Goal: Navigation & Orientation: Find specific page/section

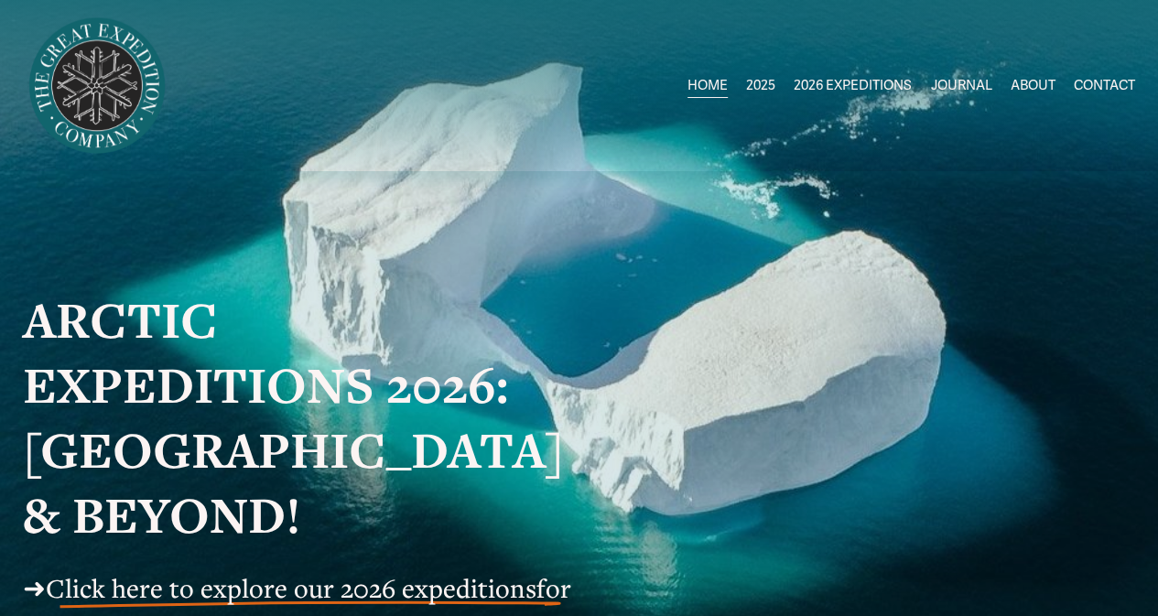
scroll to position [262, 0]
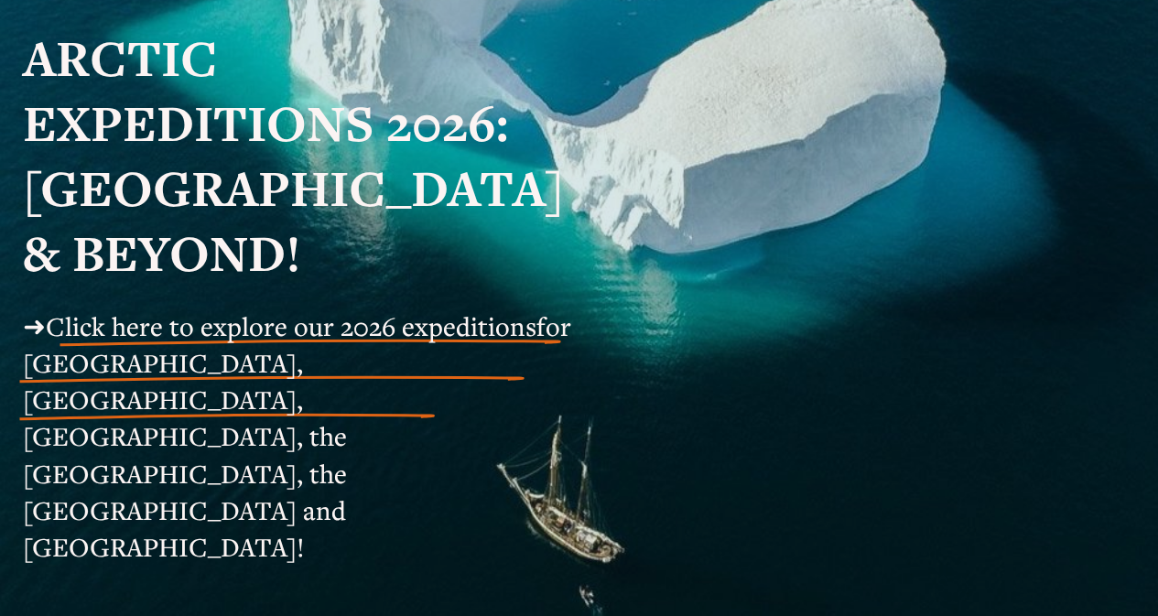
click at [175, 328] on span "Click here to explore our 2026 expeditions" at bounding box center [291, 325] width 491 height 35
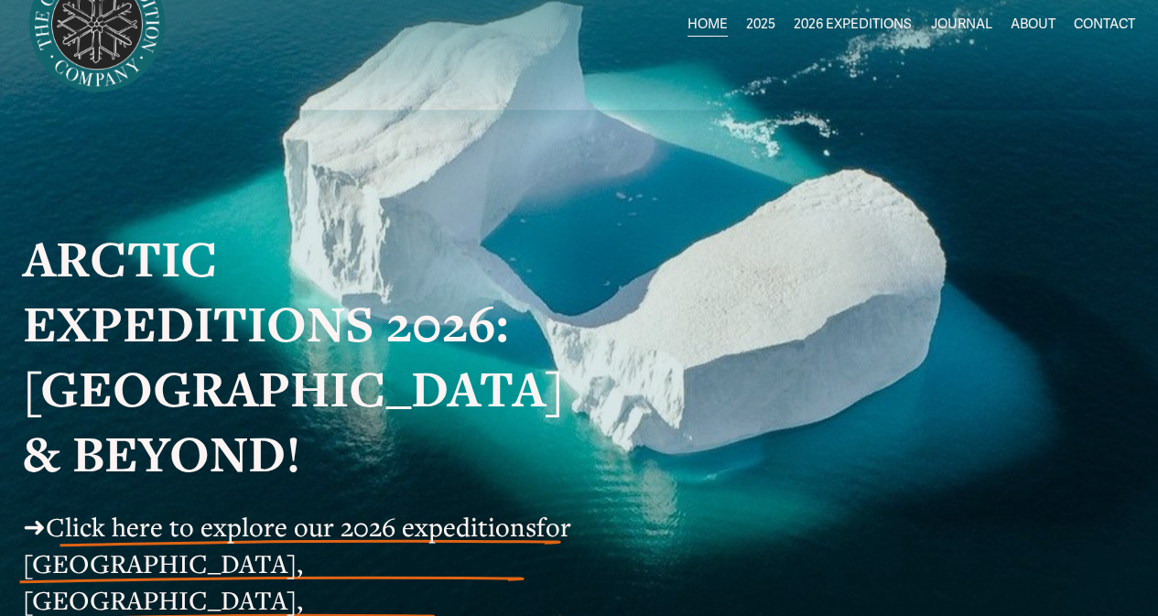
scroll to position [60, 0]
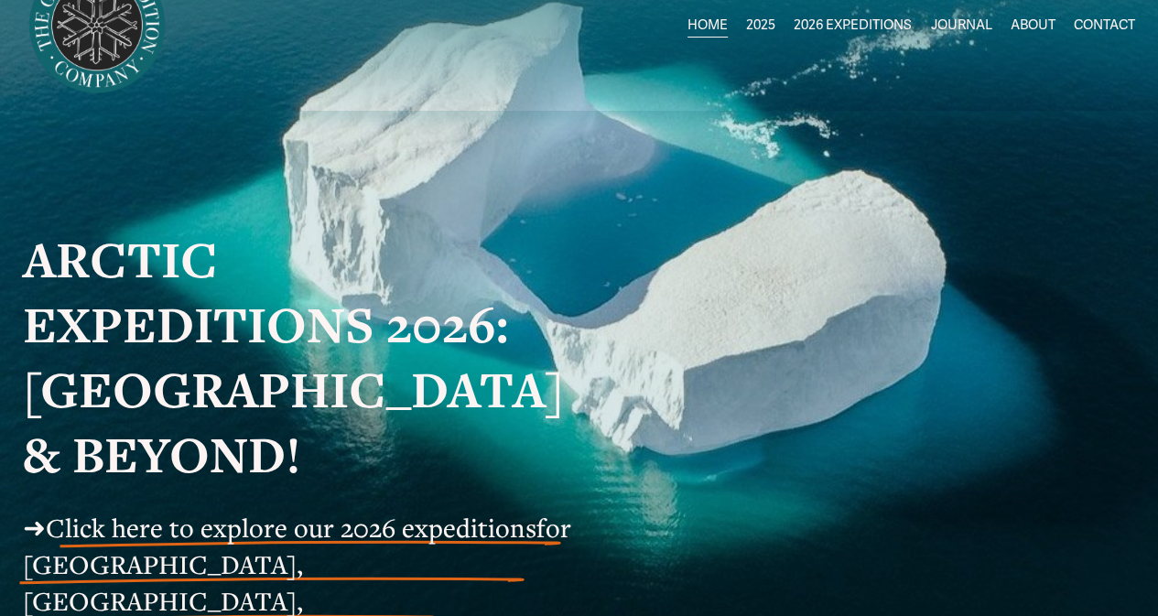
click at [0, 0] on span "Greenland AUG-SEPT" at bounding box center [0, 0] width 0 height 0
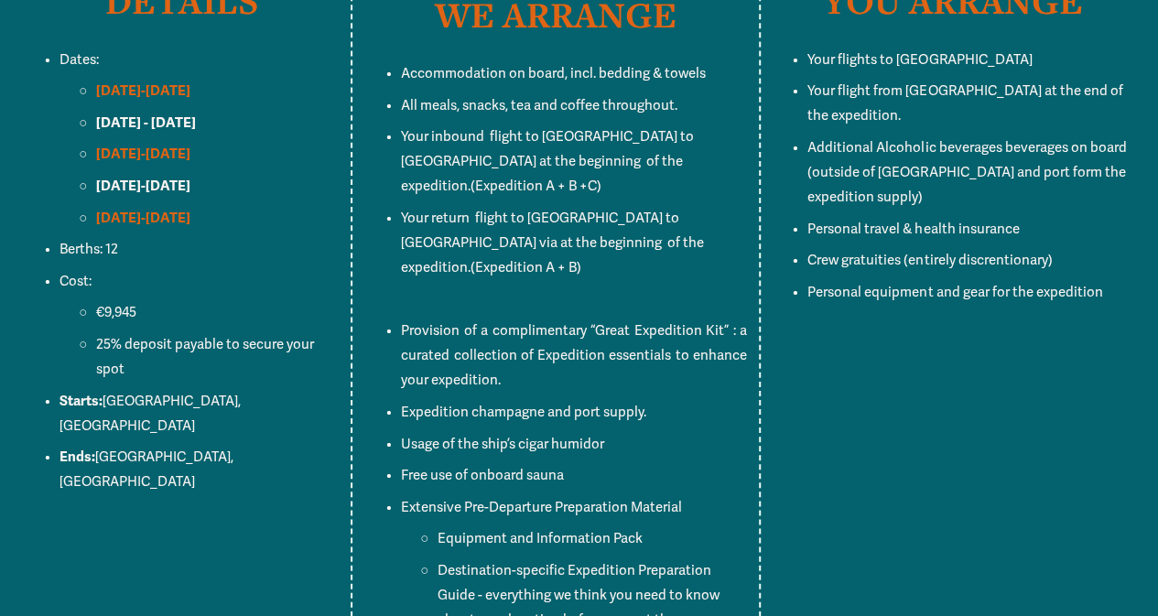
scroll to position [7464, 0]
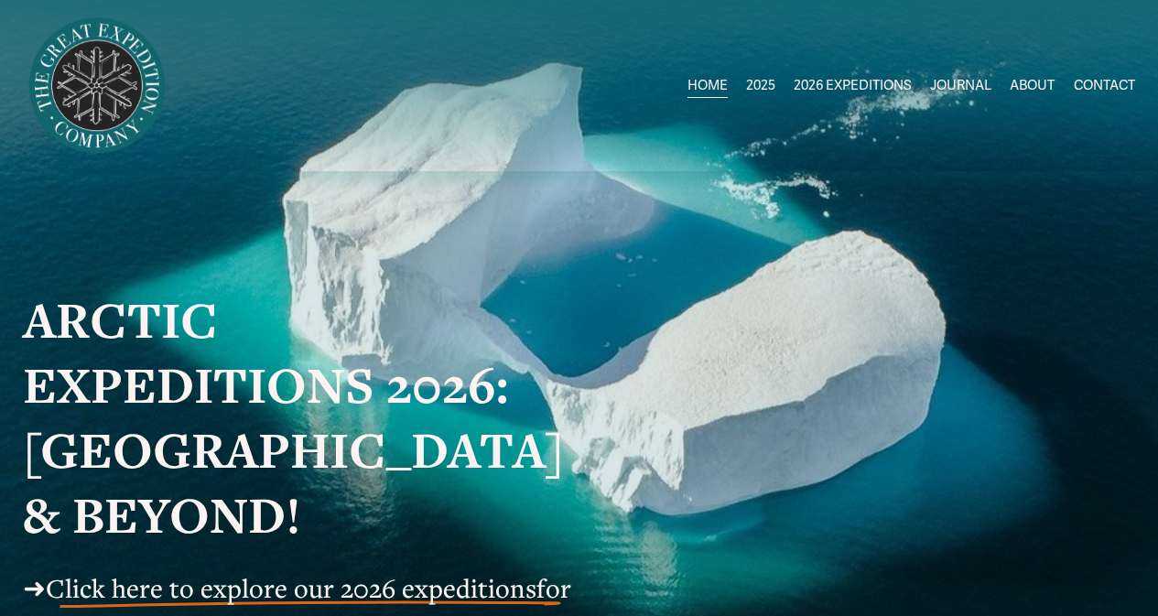
scroll to position [60, 0]
